Goal: Information Seeking & Learning: Learn about a topic

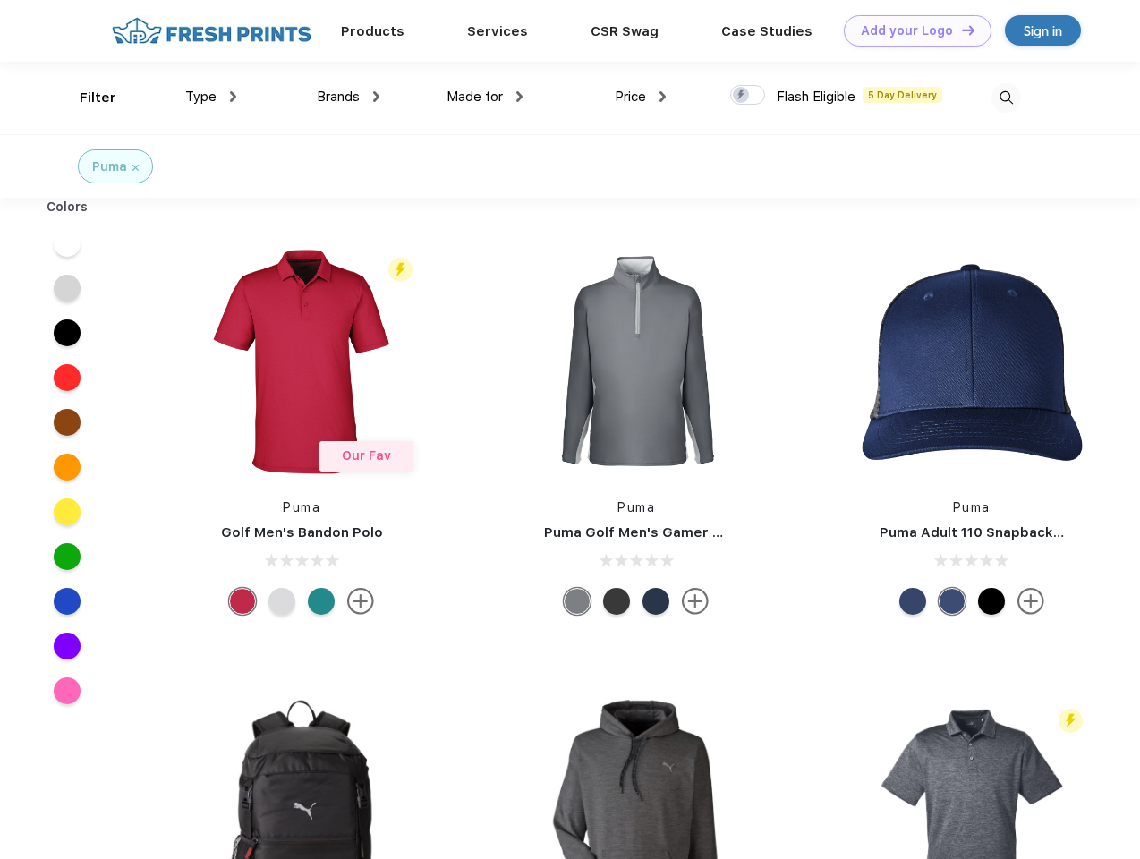
scroll to position [1, 0]
click at [911, 30] on link "Add your Logo Design Tool" at bounding box center [918, 30] width 148 height 31
click at [0, 0] on div "Design Tool" at bounding box center [0, 0] width 0 height 0
click at [960, 30] on link "Add your Logo Design Tool" at bounding box center [918, 30] width 148 height 31
click at [86, 98] on div "Filter" at bounding box center [98, 98] width 37 height 21
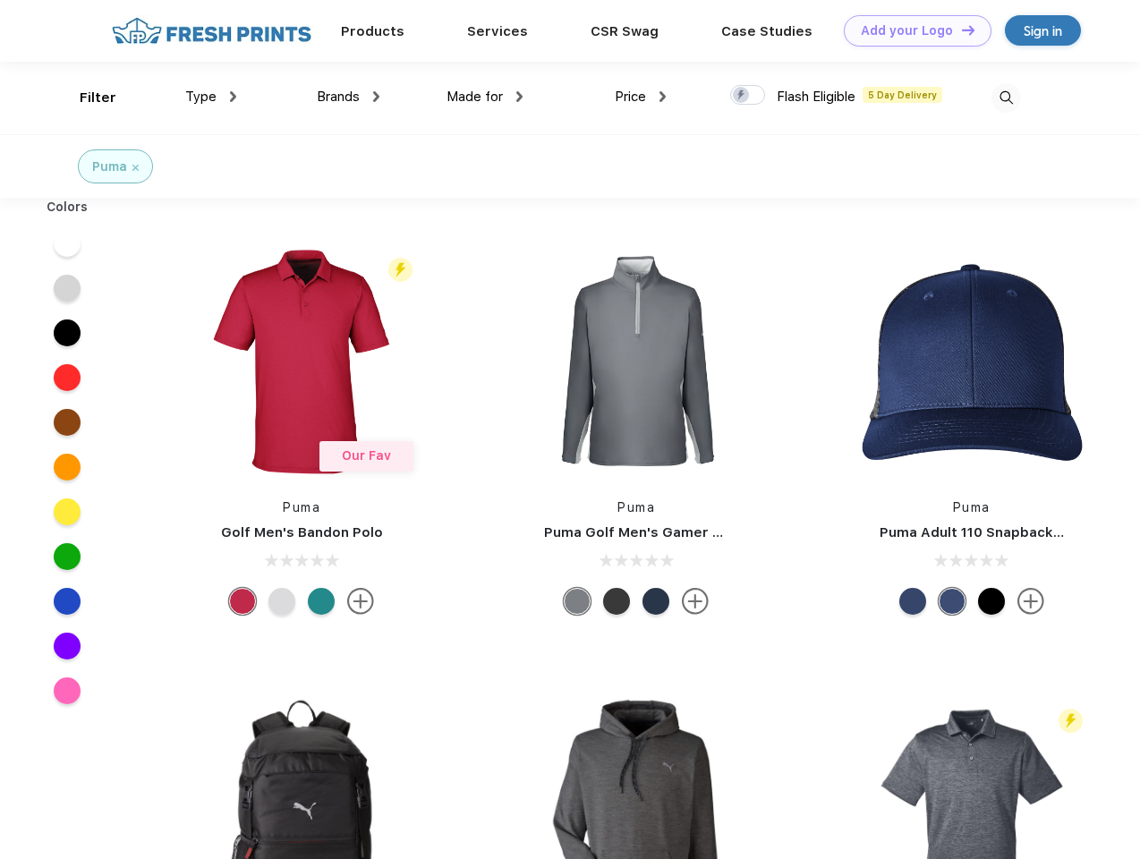
click at [211, 97] on span "Type" at bounding box center [200, 97] width 31 height 16
click at [348, 97] on span "Brands" at bounding box center [338, 97] width 43 height 16
click at [485, 97] on span "Made for" at bounding box center [475, 97] width 56 height 16
click at [641, 97] on span "Price" at bounding box center [630, 97] width 31 height 16
click at [748, 96] on div at bounding box center [747, 95] width 35 height 20
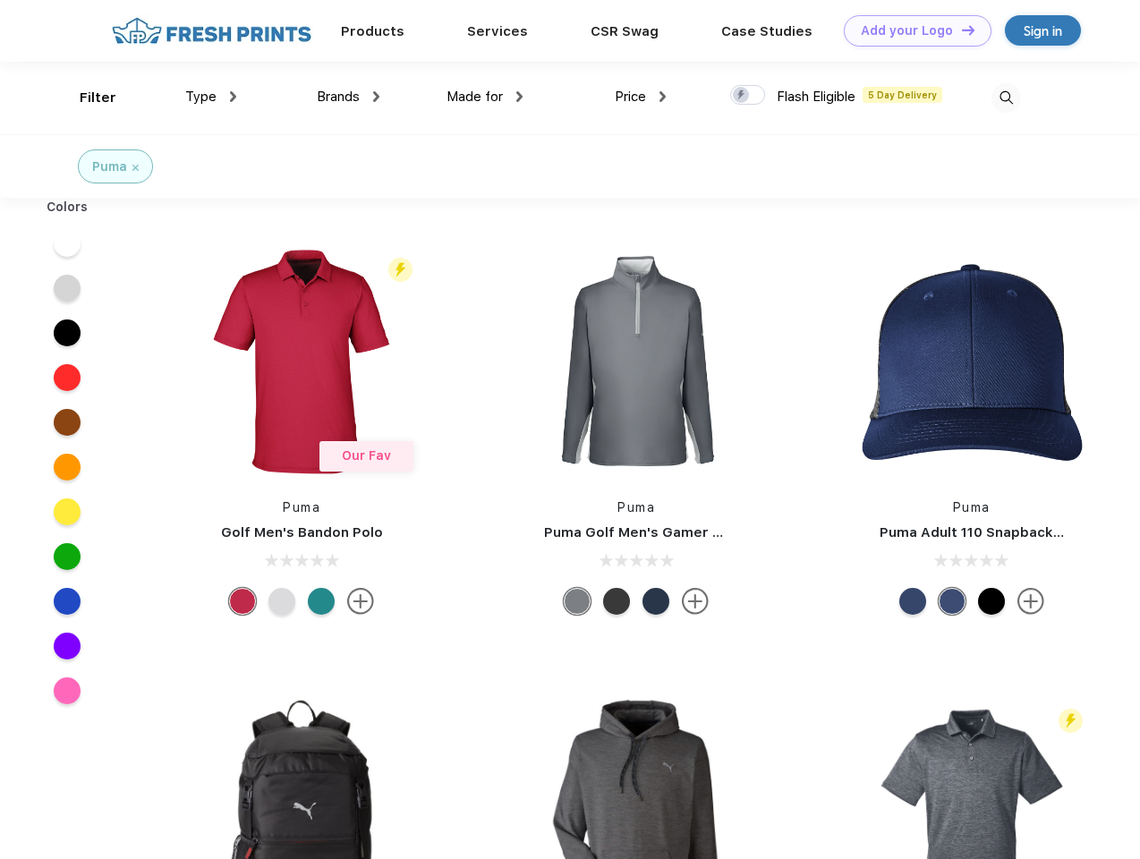
click at [742, 96] on input "checkbox" at bounding box center [736, 90] width 12 height 12
click at [1006, 98] on img at bounding box center [1007, 98] width 30 height 30
